Goal: Task Accomplishment & Management: Use online tool/utility

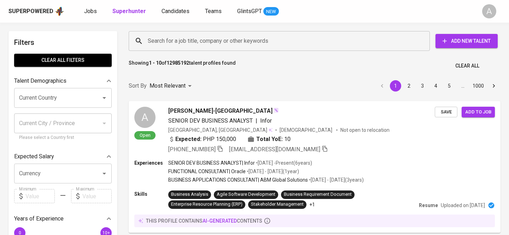
click at [277, 37] on input "Search for a job title, company or other keywords" at bounding box center [281, 40] width 270 height 13
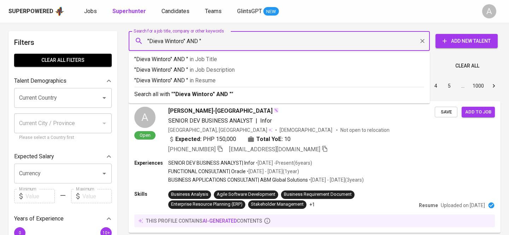
paste input "dievawintoro@gmail.com"
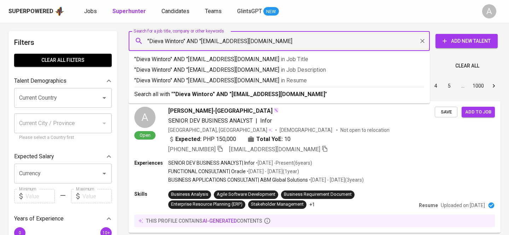
type input ""Dieva Wintoro" AND "dievawintoro@gmail.com""
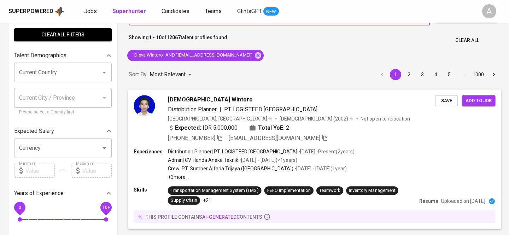
scroll to position [38, 0]
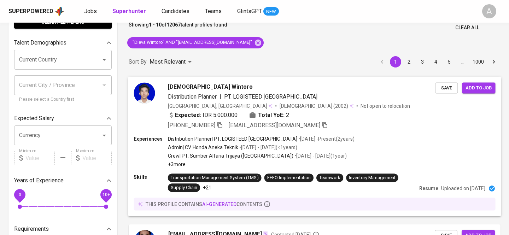
click at [223, 123] on icon "button" at bounding box center [220, 125] width 5 height 6
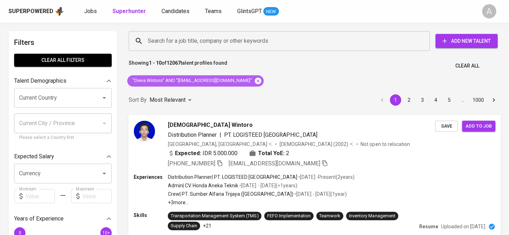
click at [255, 82] on icon at bounding box center [258, 80] width 6 height 6
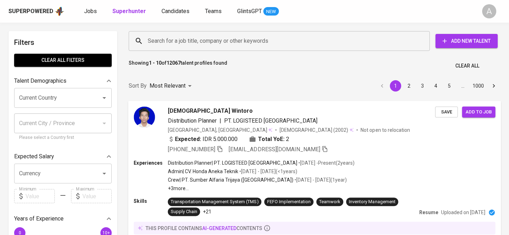
click at [199, 37] on input "Search for a job title, company or other keywords" at bounding box center [281, 40] width 270 height 13
click at [204, 41] on input "Search for a job title, company or other keywords" at bounding box center [281, 40] width 270 height 13
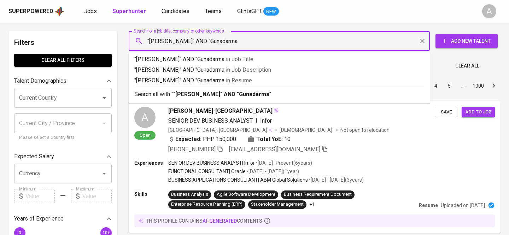
type input ""[PERSON_NAME]" AND "Gunadarma""
